Goal: Task Accomplishment & Management: Complete application form

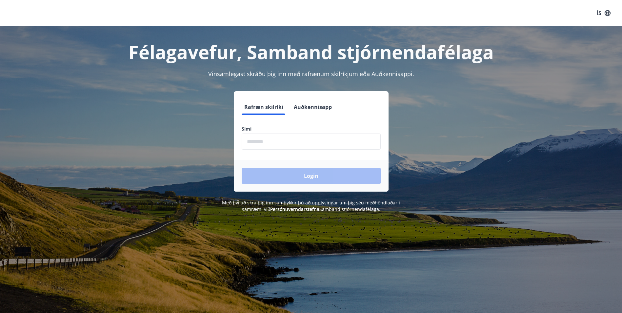
click at [267, 140] on input "phone" at bounding box center [311, 142] width 139 height 16
type input "********"
click at [265, 174] on button "Login" at bounding box center [311, 176] width 139 height 16
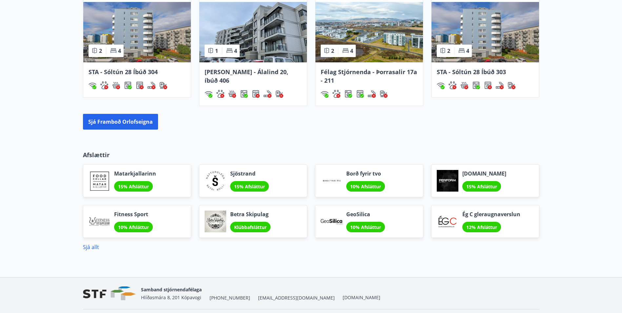
scroll to position [492, 0]
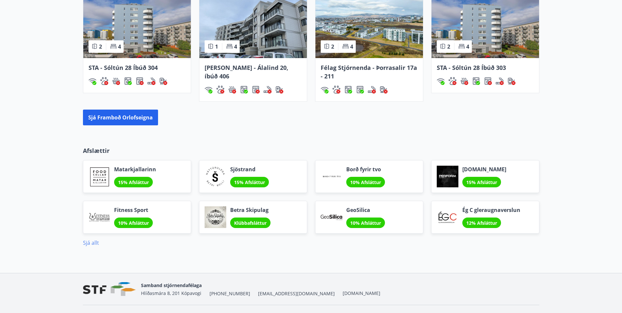
click at [89, 242] on link "Sjá allt" at bounding box center [91, 242] width 16 height 7
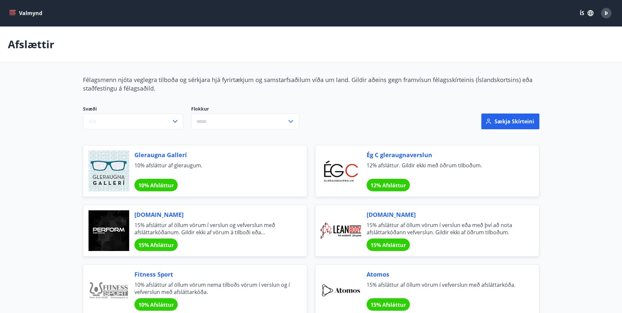
click at [10, 13] on icon "menu" at bounding box center [12, 13] width 7 height 7
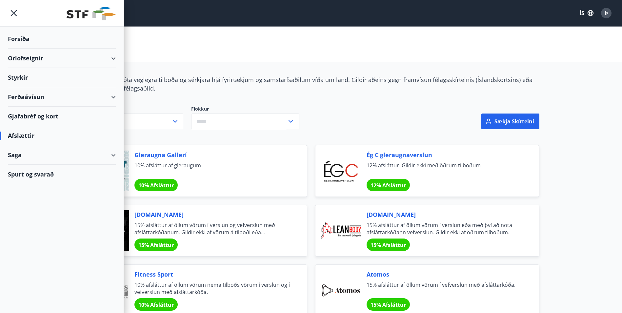
click at [18, 79] on div "Styrkir" at bounding box center [62, 77] width 108 height 19
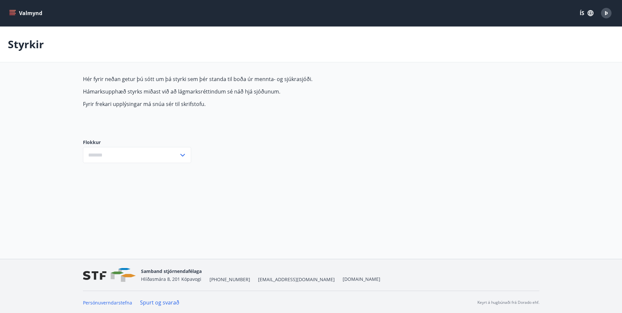
type input "***"
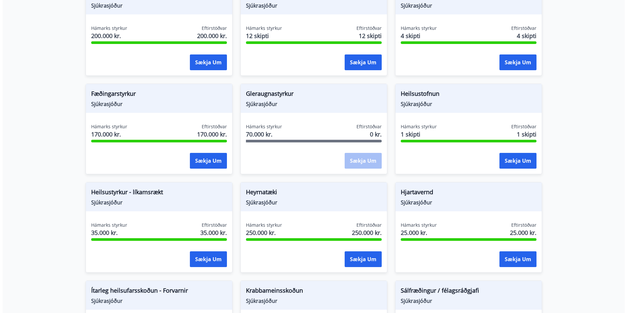
scroll to position [197, 0]
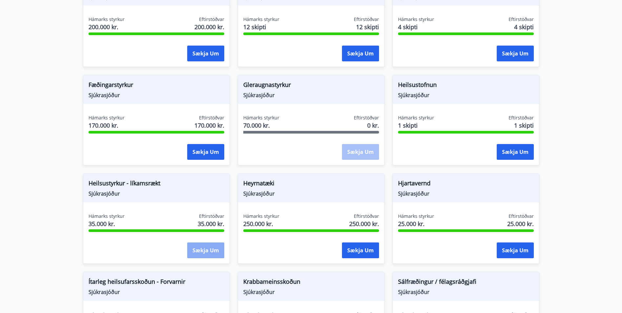
click at [207, 249] on button "Sækja um" at bounding box center [205, 250] width 37 height 16
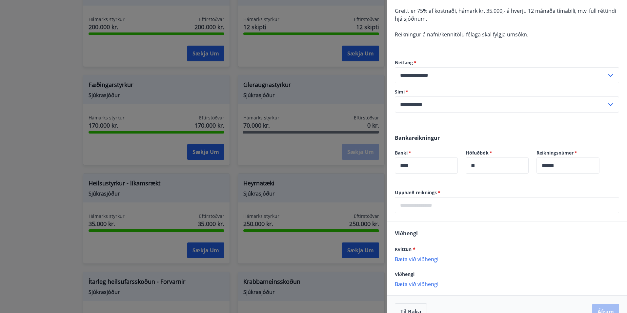
scroll to position [98, 0]
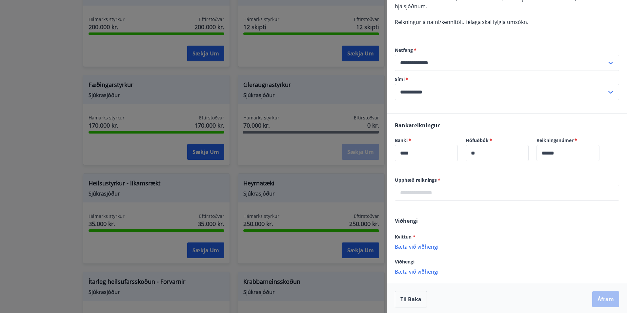
click at [434, 194] on input "text" at bounding box center [507, 193] width 224 height 16
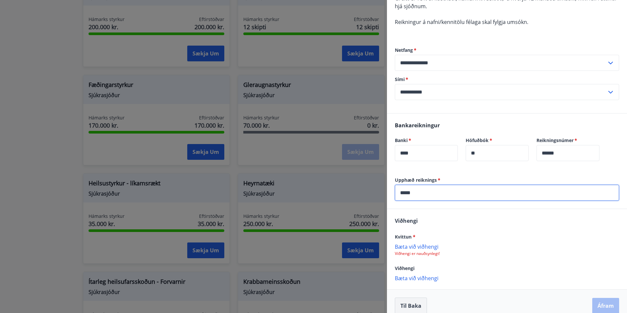
type input "*****"
click at [414, 248] on p "Bæta við viðhengi" at bounding box center [507, 246] width 224 height 7
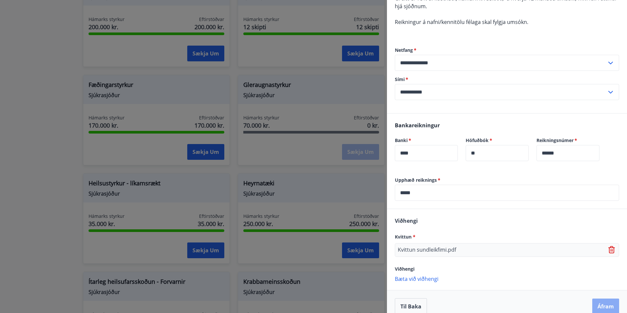
click at [603, 303] on button "Áfram" at bounding box center [606, 307] width 27 height 16
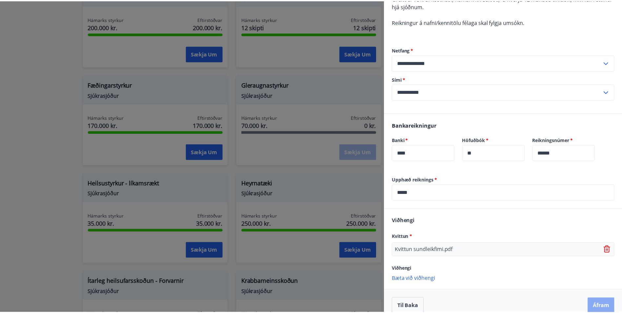
scroll to position [0, 0]
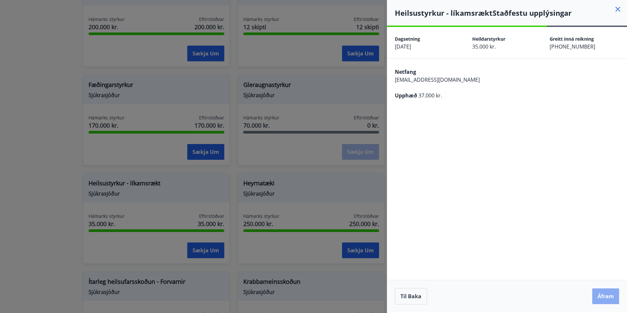
click at [609, 297] on button "Áfram" at bounding box center [606, 296] width 27 height 16
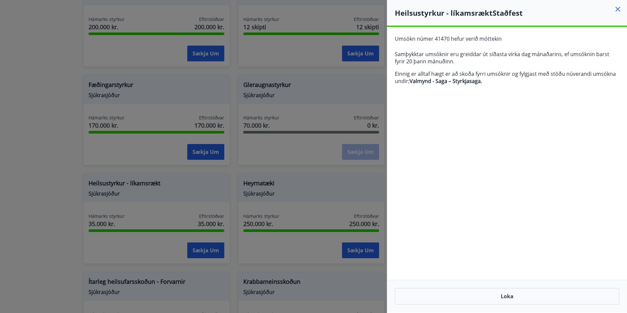
click at [619, 8] on icon at bounding box center [618, 9] width 8 height 8
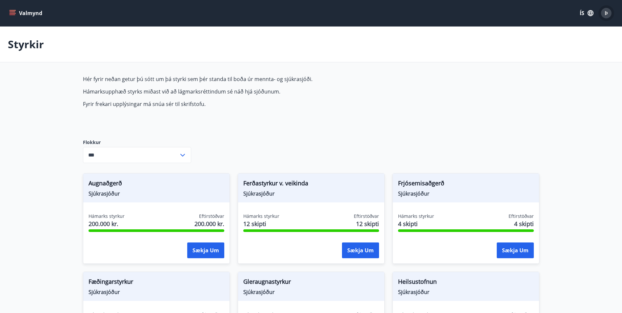
click at [608, 10] on span "Þ" at bounding box center [606, 13] width 3 height 7
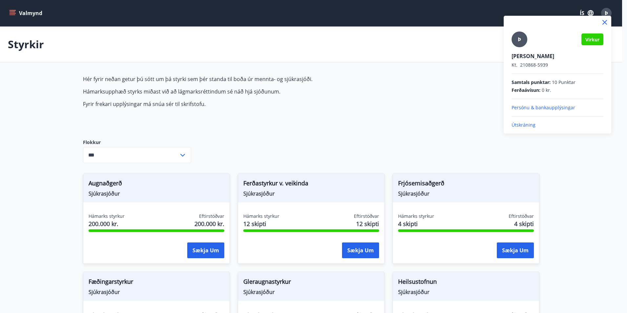
click at [533, 124] on p "Útskráning" at bounding box center [558, 125] width 92 height 7
